Goal: Task Accomplishment & Management: Manage account settings

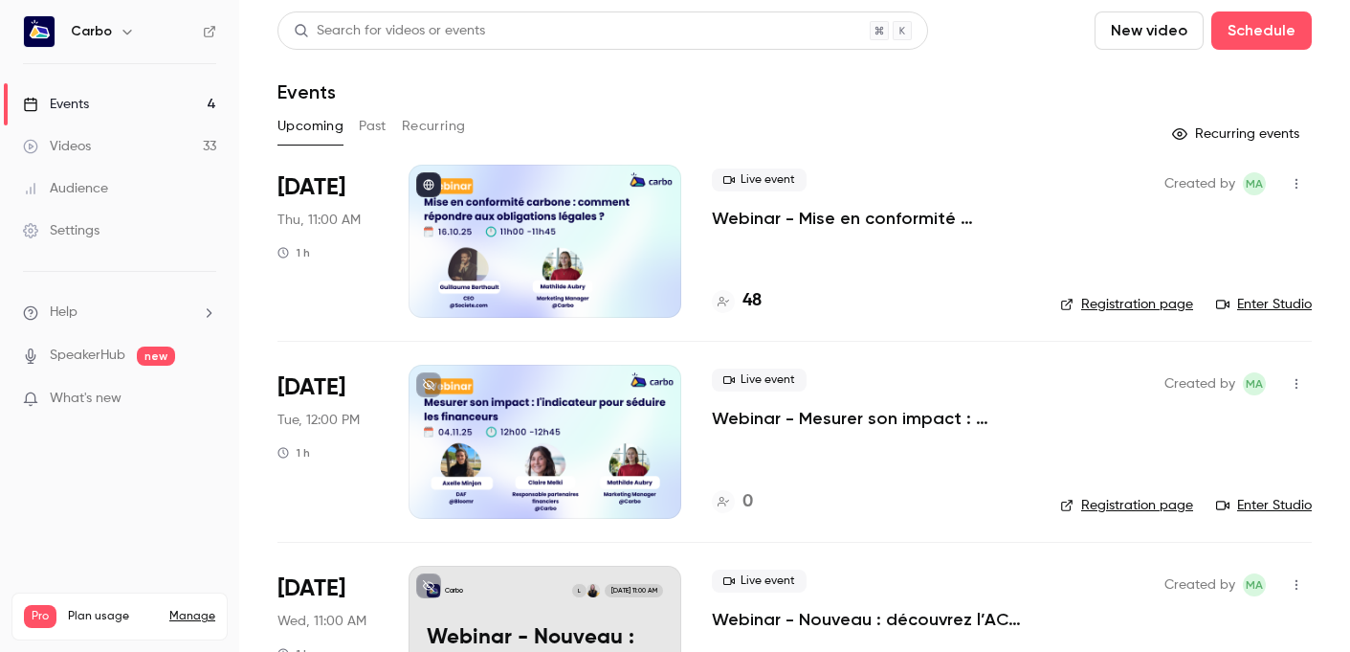
click at [487, 214] on div at bounding box center [545, 241] width 273 height 153
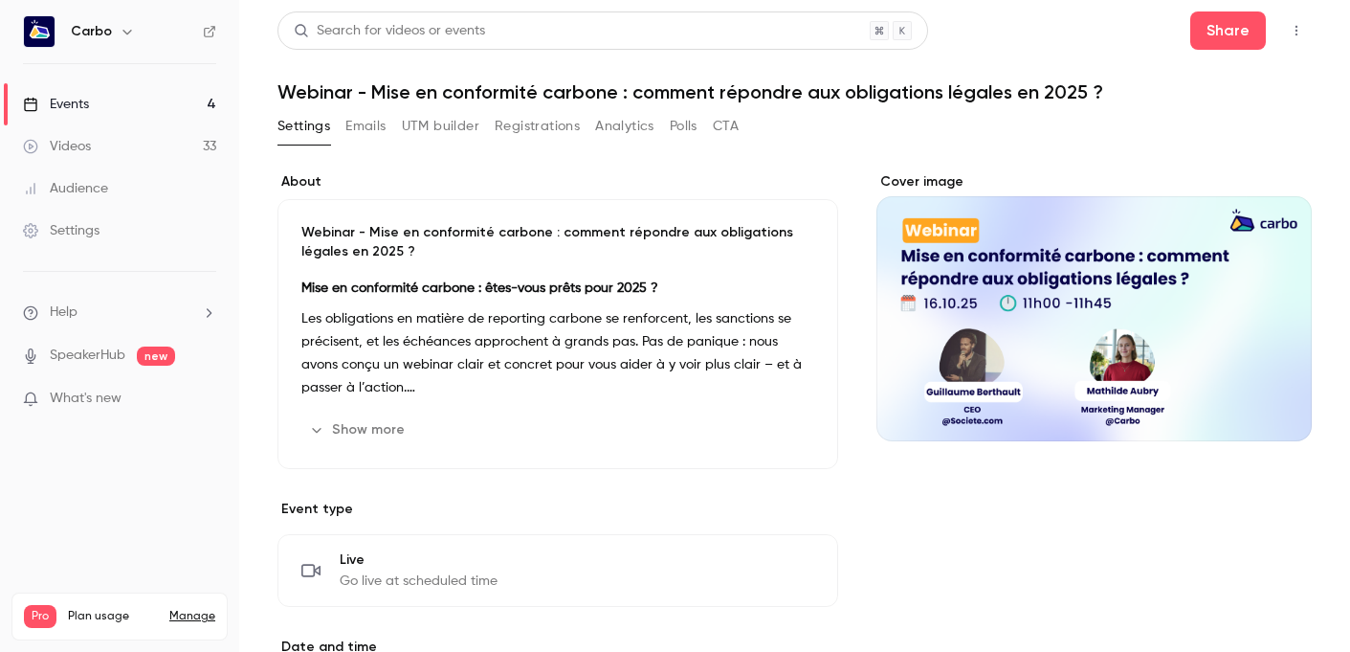
click at [549, 125] on button "Registrations" at bounding box center [537, 126] width 85 height 31
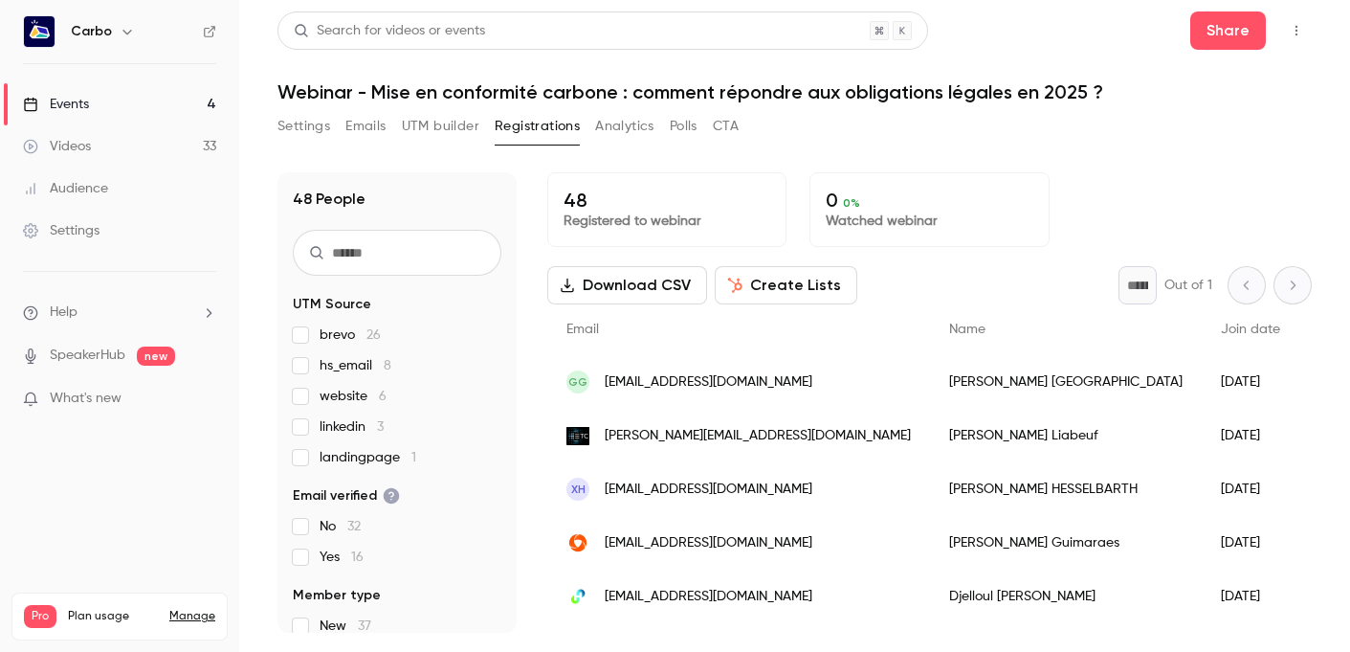
click at [416, 130] on button "UTM builder" at bounding box center [440, 126] width 77 height 31
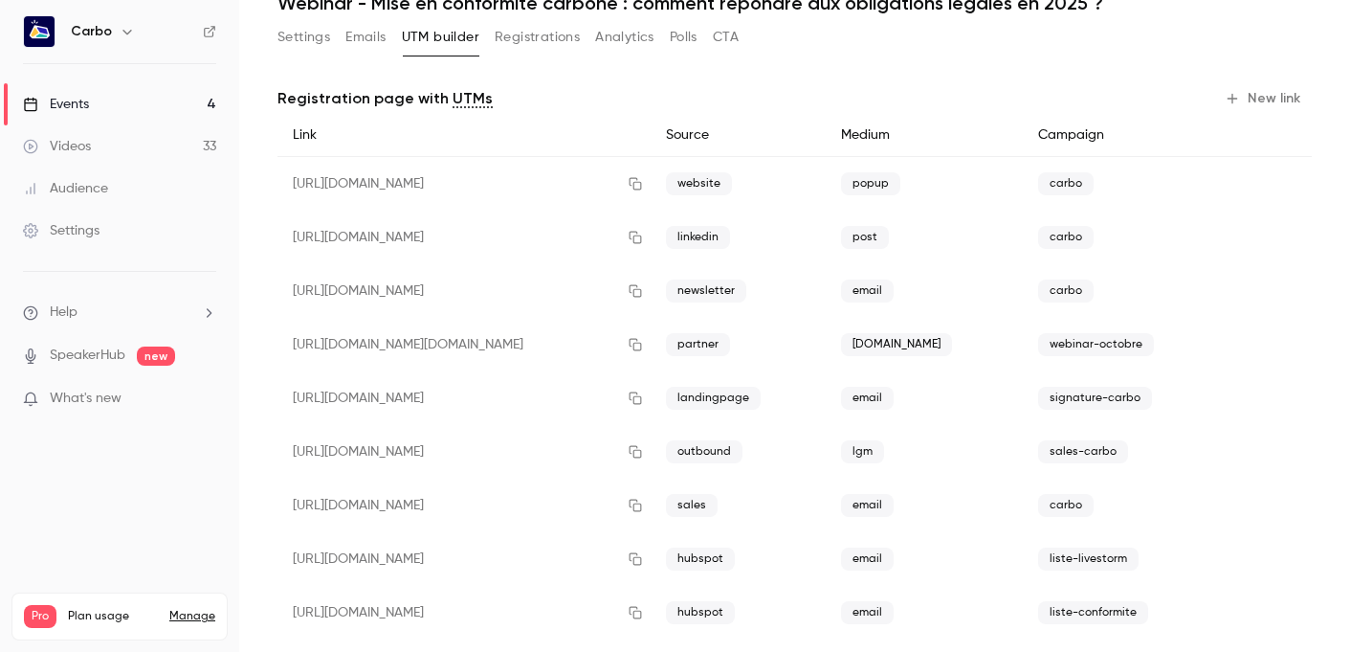
scroll to position [116, 0]
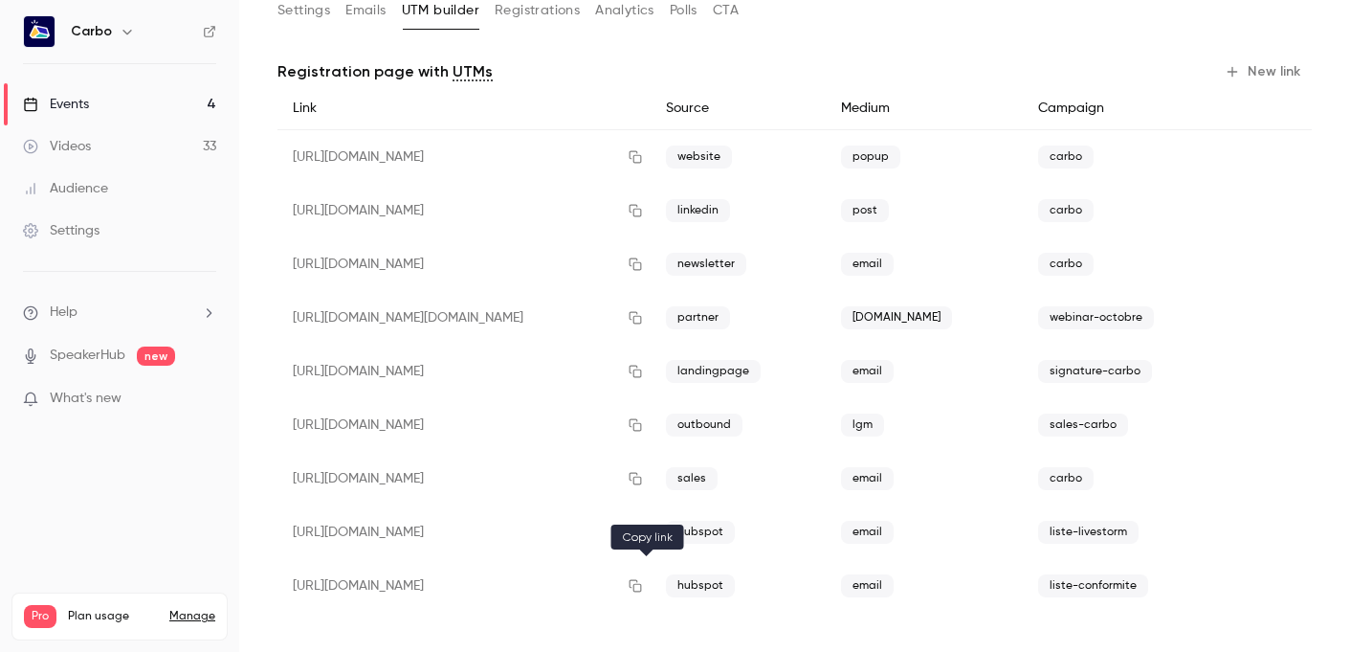
click at [642, 584] on icon "button" at bounding box center [636, 586] width 12 height 12
click at [643, 529] on icon "button" at bounding box center [635, 531] width 15 height 13
